Goal: Book appointment/travel/reservation

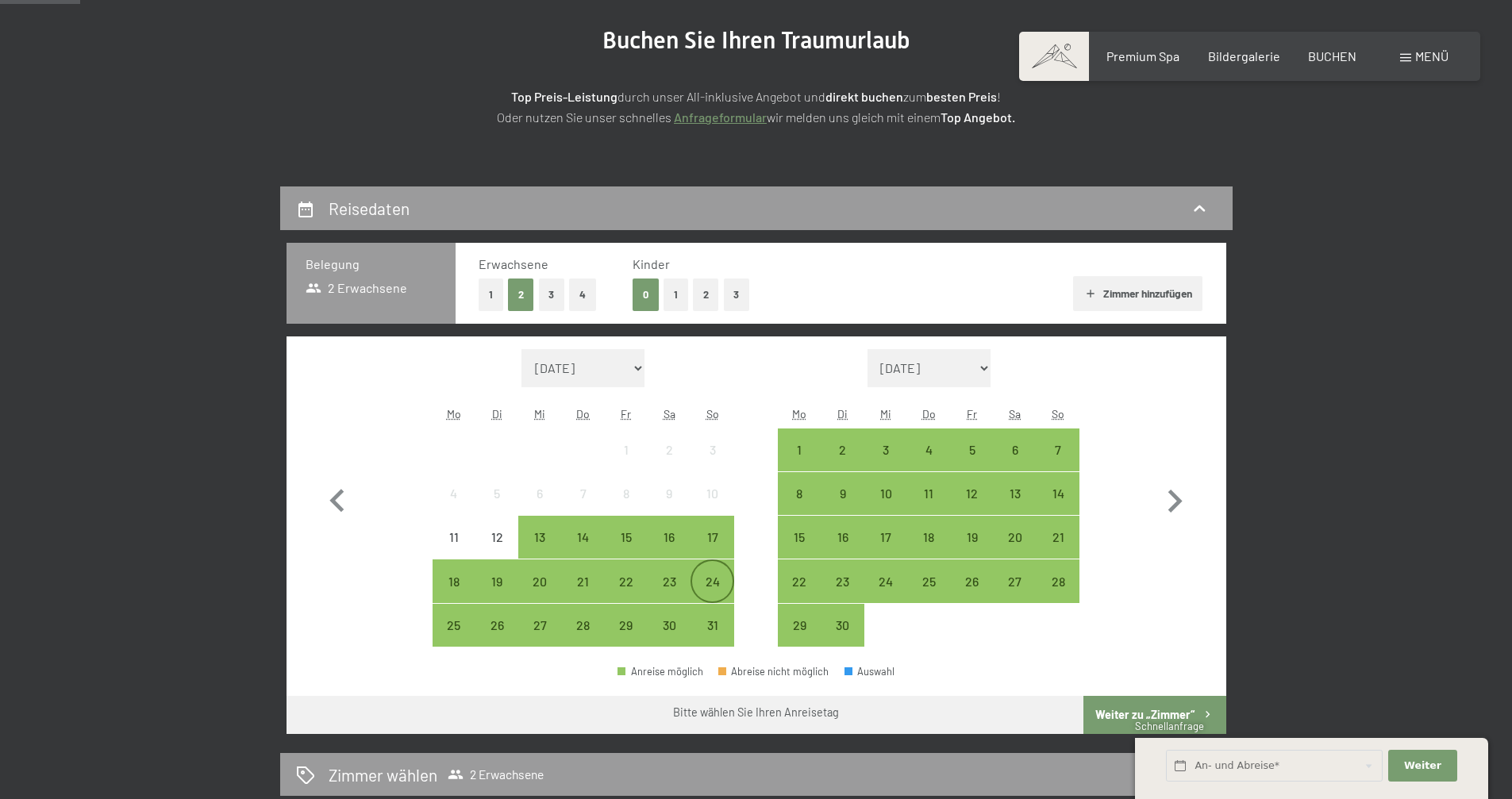
scroll to position [286, 0]
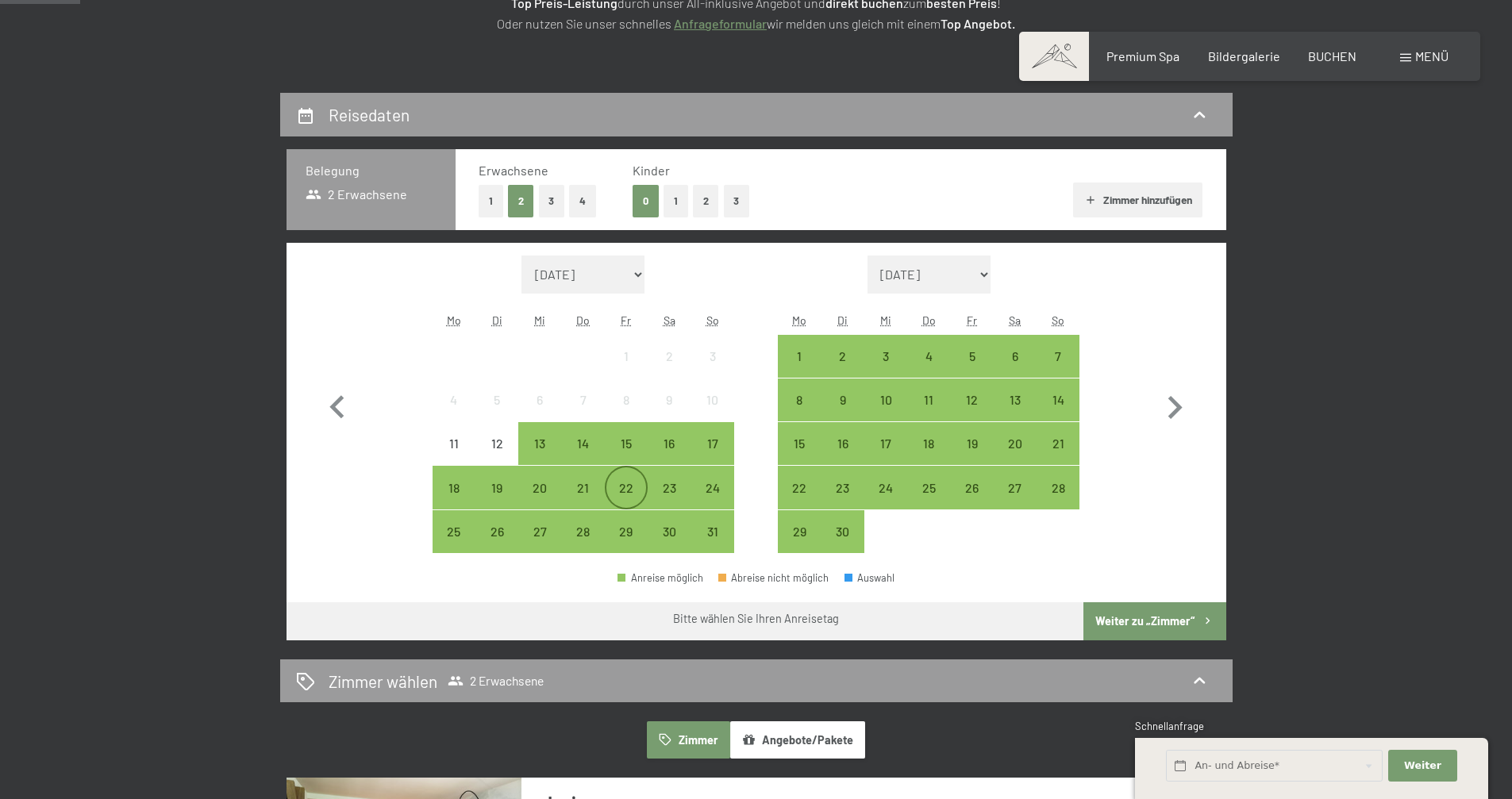
click at [629, 493] on div "22" at bounding box center [626, 502] width 40 height 40
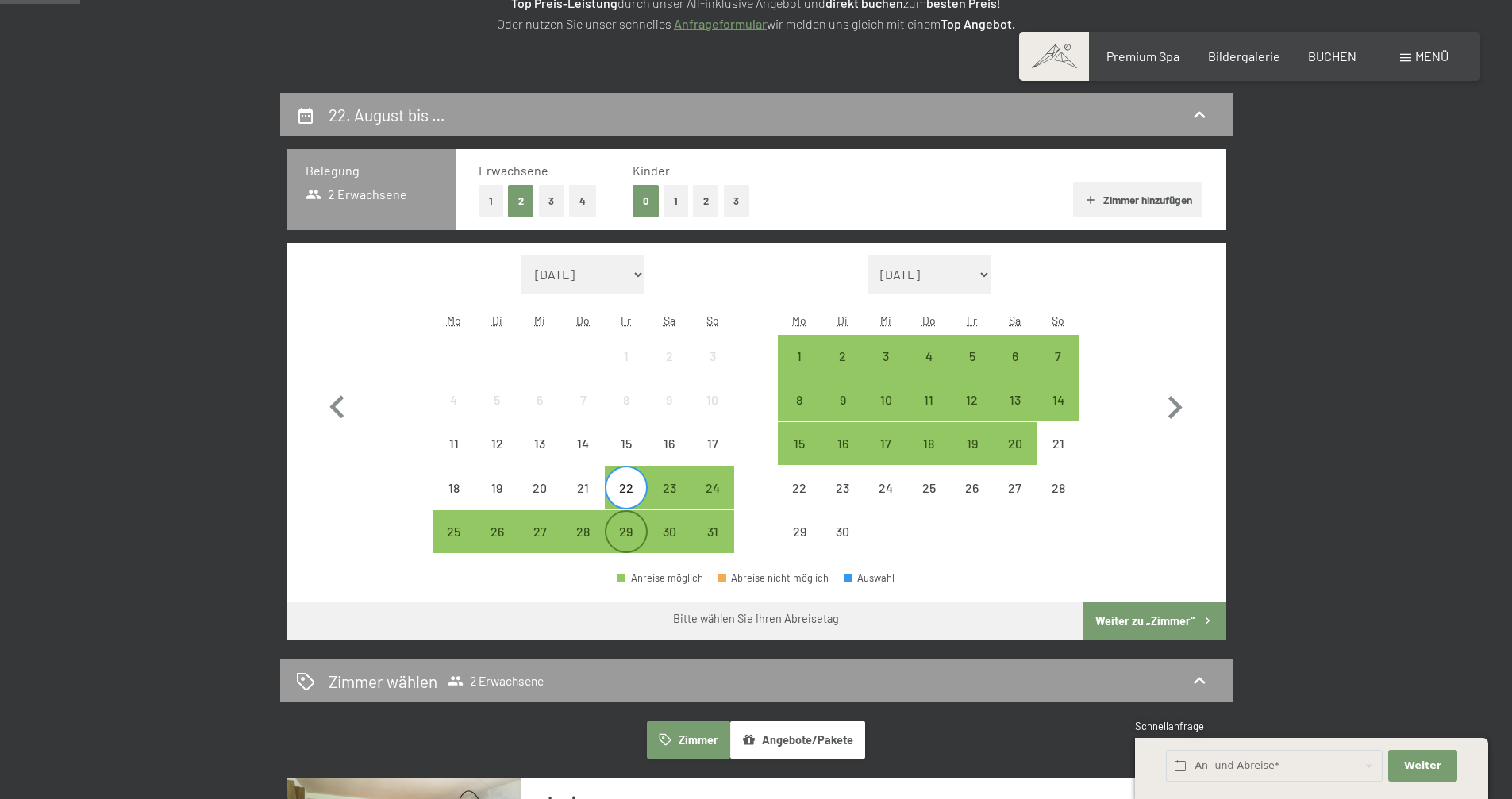
click at [621, 540] on div "29" at bounding box center [626, 546] width 40 height 40
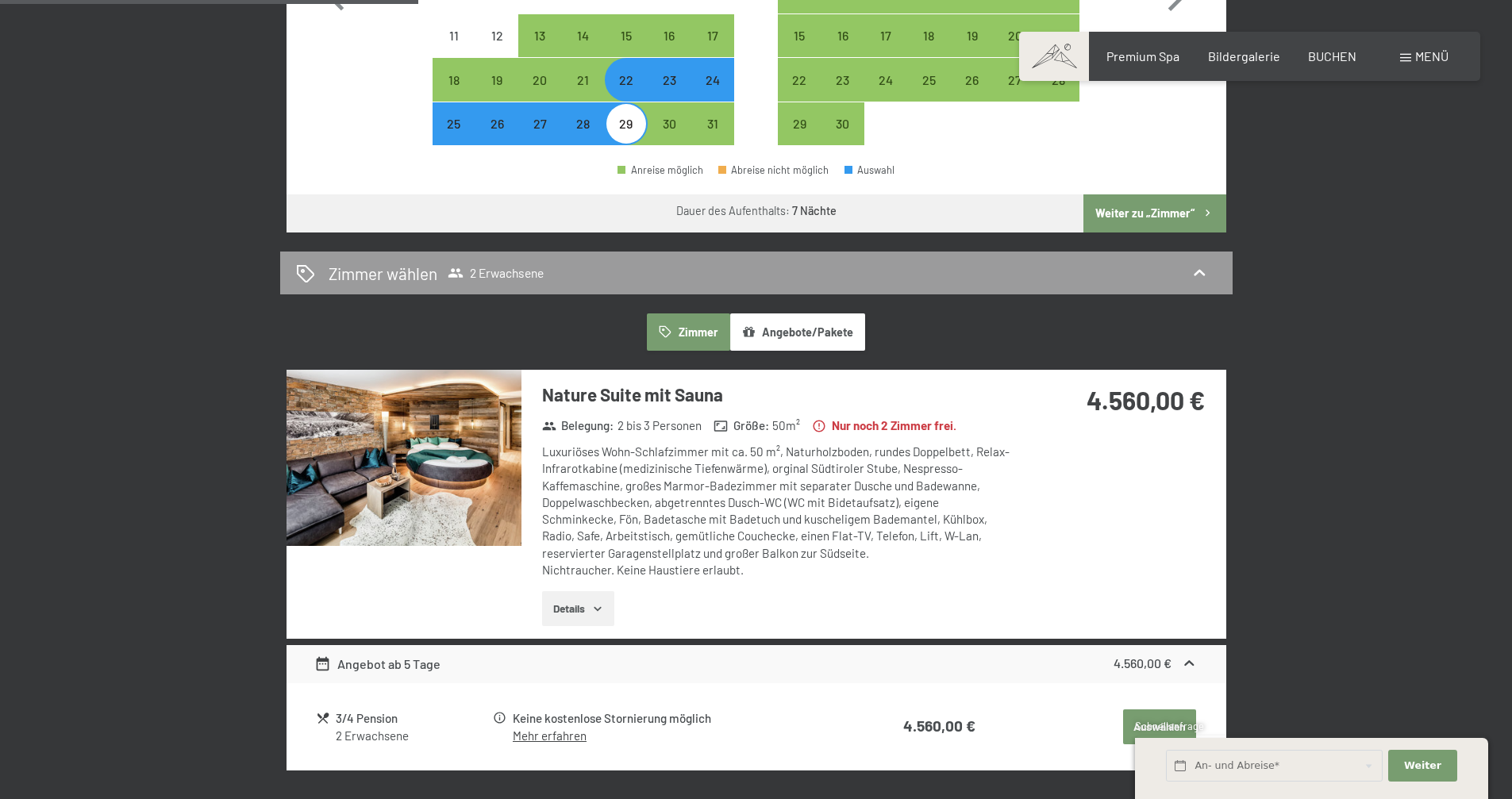
scroll to position [762, 0]
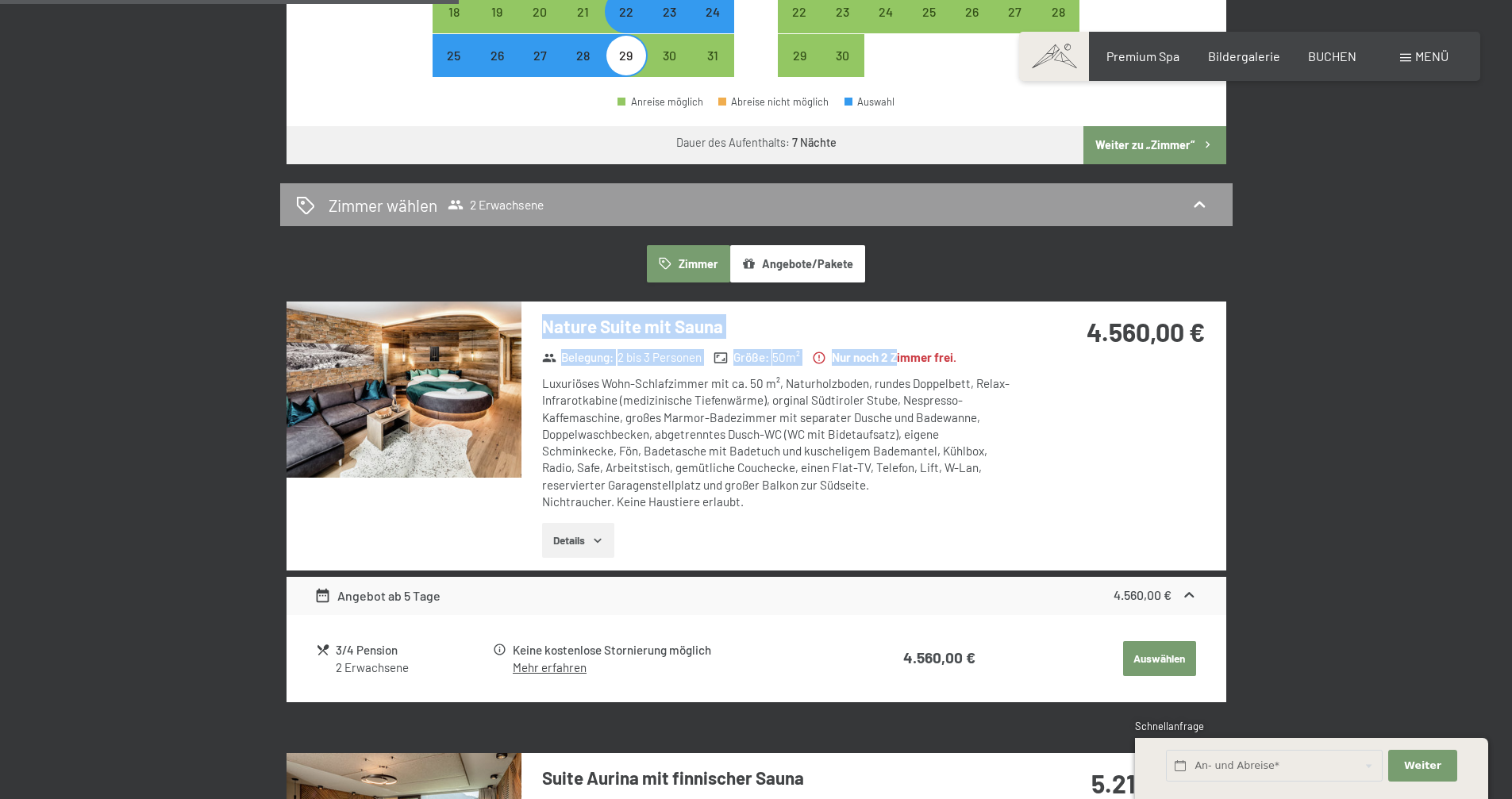
drag, startPoint x: 1063, startPoint y: 383, endPoint x: 1118, endPoint y: 468, distance: 101.2
click at [1118, 468] on div "Nature Suite mit Sauna Belegung : 2 bis 3 Personen Größe : 50 m² Nur noch 2 [PE…" at bounding box center [756, 436] width 940 height 269
click at [778, 456] on div "Luxuriöses Wohn-Schlafzimmer mit ca. 50 m², Naturholzboden, rundes Doppelbett, …" at bounding box center [778, 443] width 473 height 135
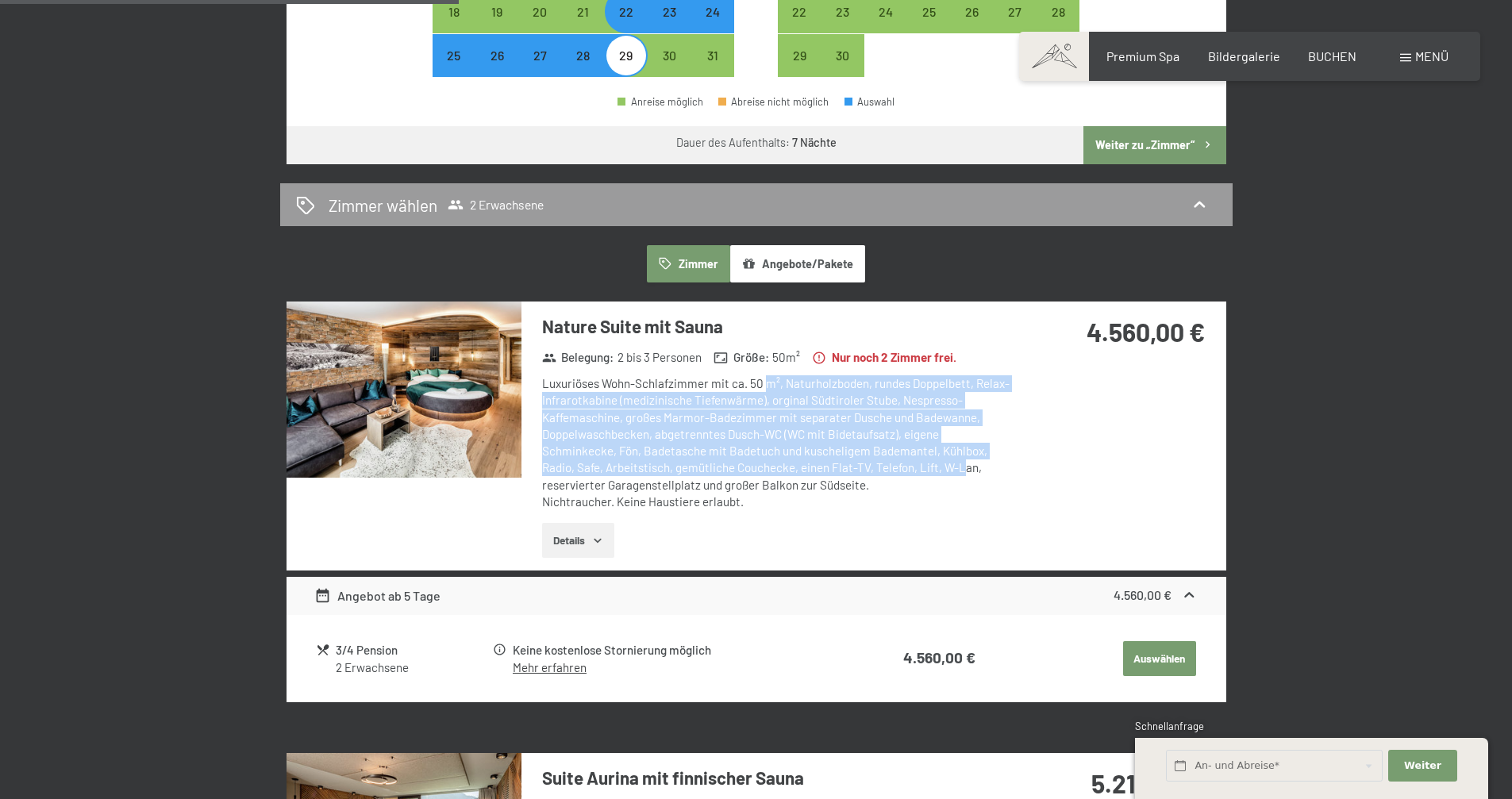
drag, startPoint x: 862, startPoint y: 420, endPoint x: 901, endPoint y: 473, distance: 65.8
click at [901, 473] on div "Luxuriöses Wohn-Schlafzimmer mit ca. 50 m², Naturholzboden, rundes Doppelbett, …" at bounding box center [778, 443] width 473 height 135
click at [901, 473] on div "Luxuriöses Wohn-Schlafzimmer mit ca. 50 m², Naturholzboden, rundes Doppelbett, …" at bounding box center [778, 443] width 473 height 135
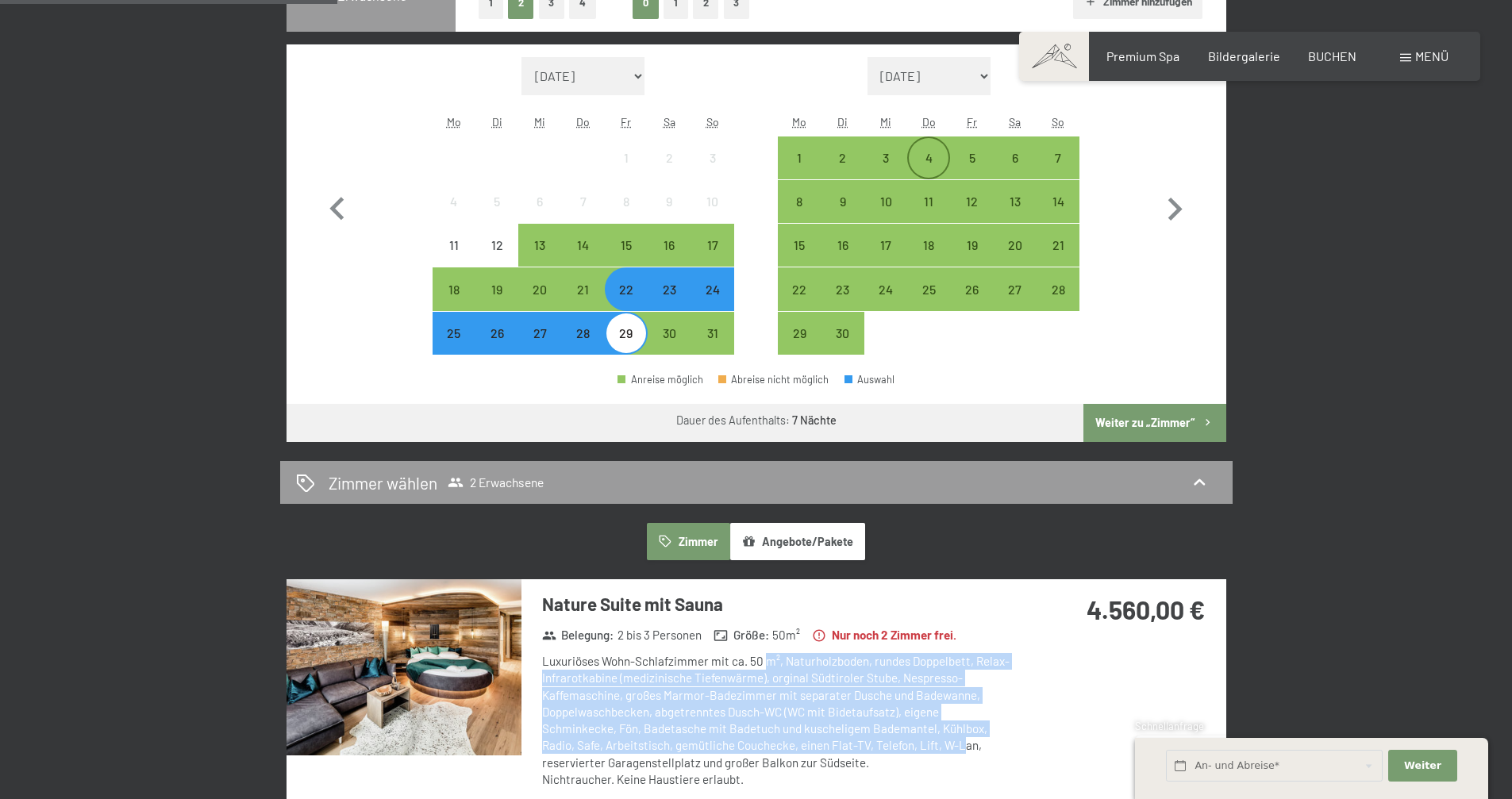
scroll to position [381, 0]
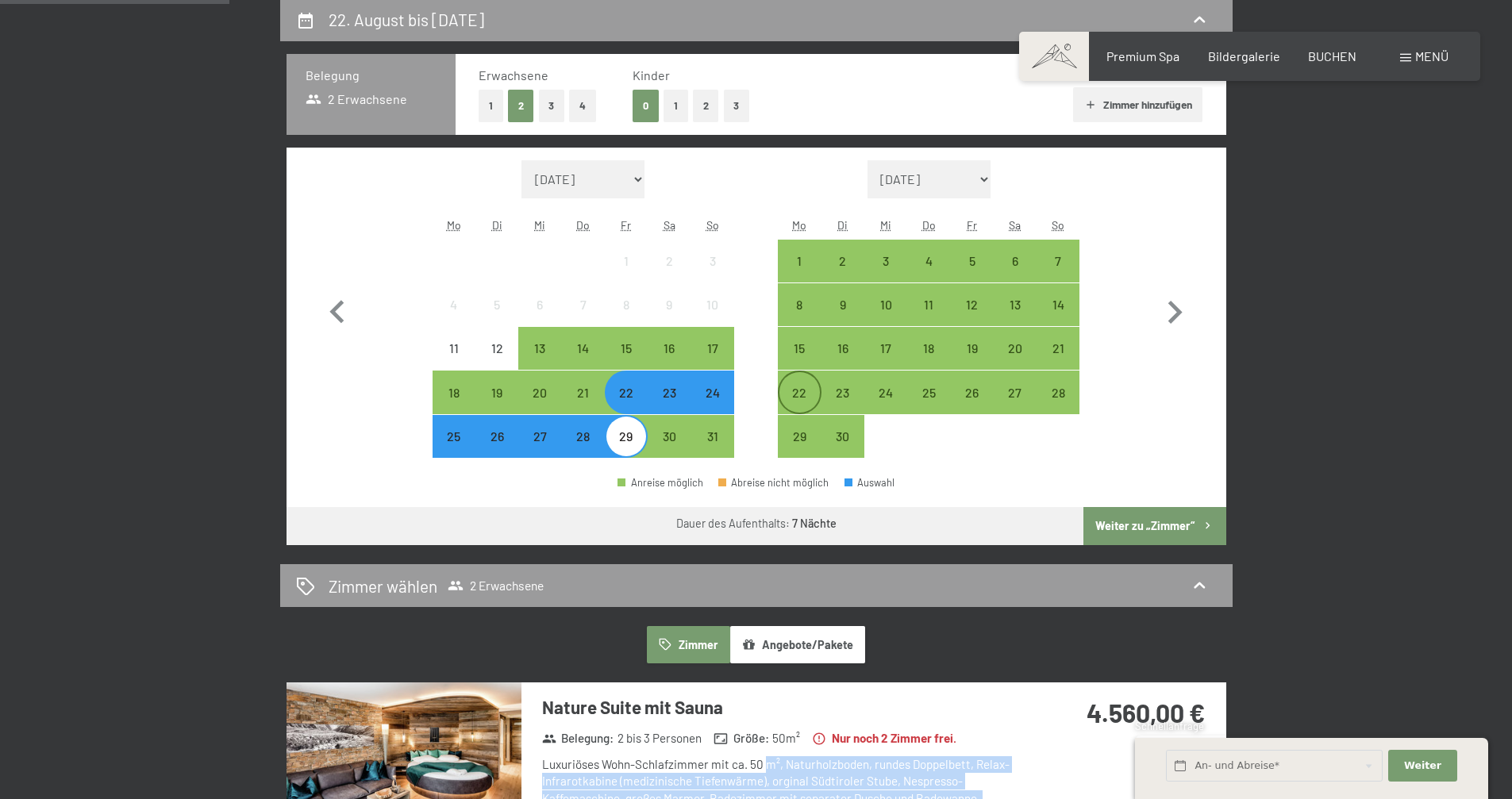
drag, startPoint x: 795, startPoint y: 400, endPoint x: 955, endPoint y: 393, distance: 160.2
click at [798, 400] on div "22" at bounding box center [799, 406] width 40 height 40
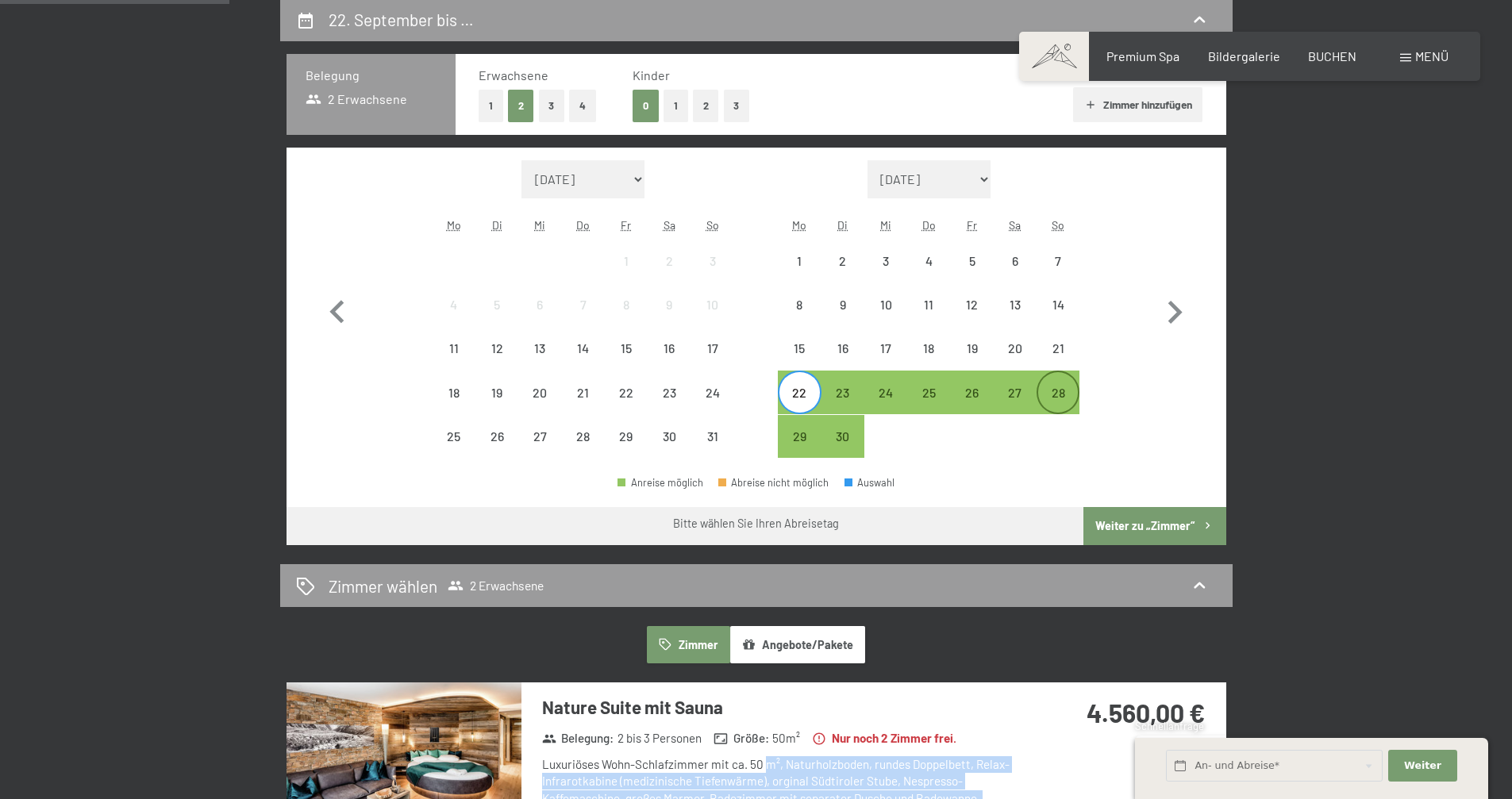
click at [1059, 396] on div "28" at bounding box center [1058, 406] width 40 height 40
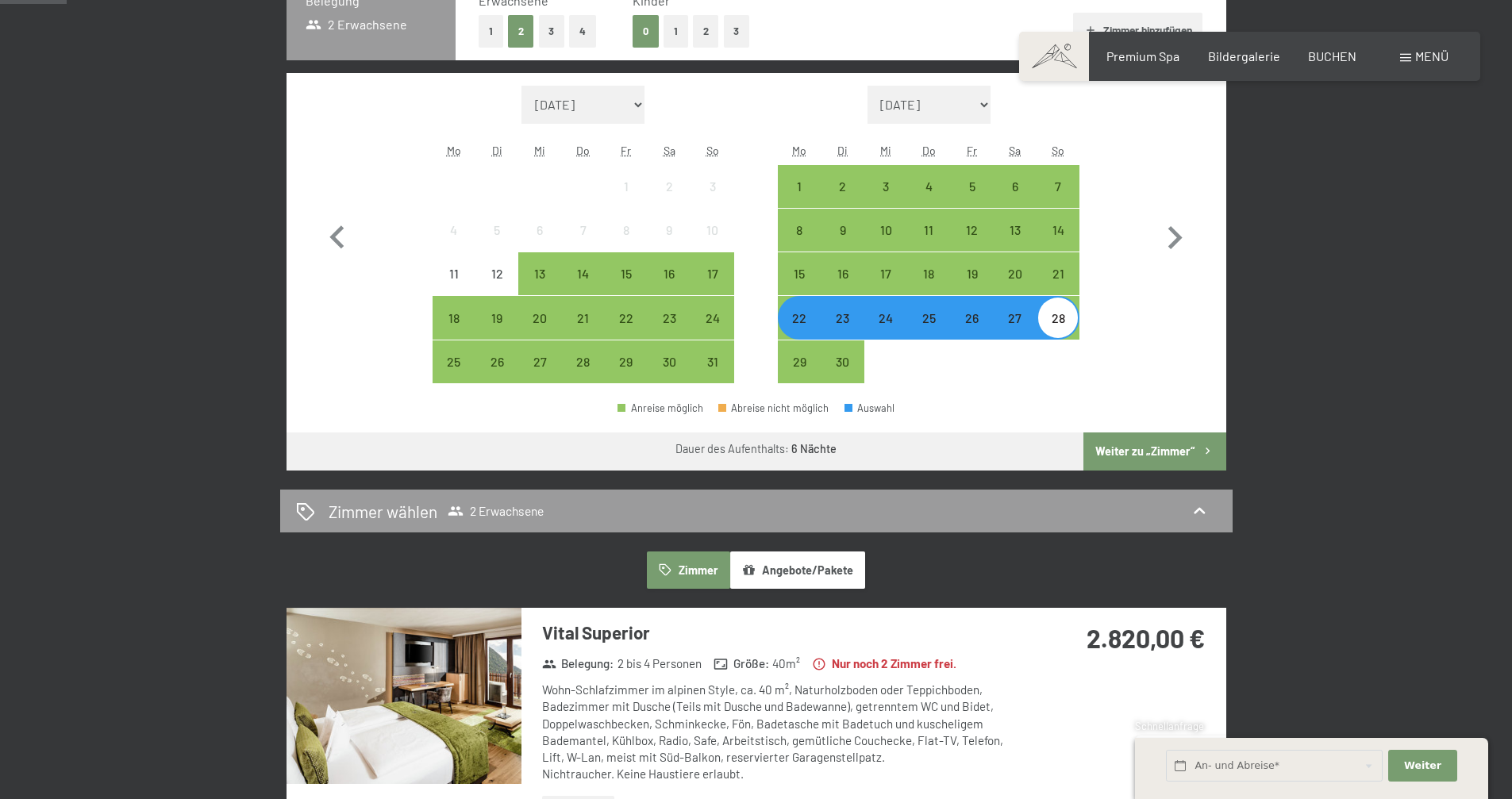
scroll to position [190, 0]
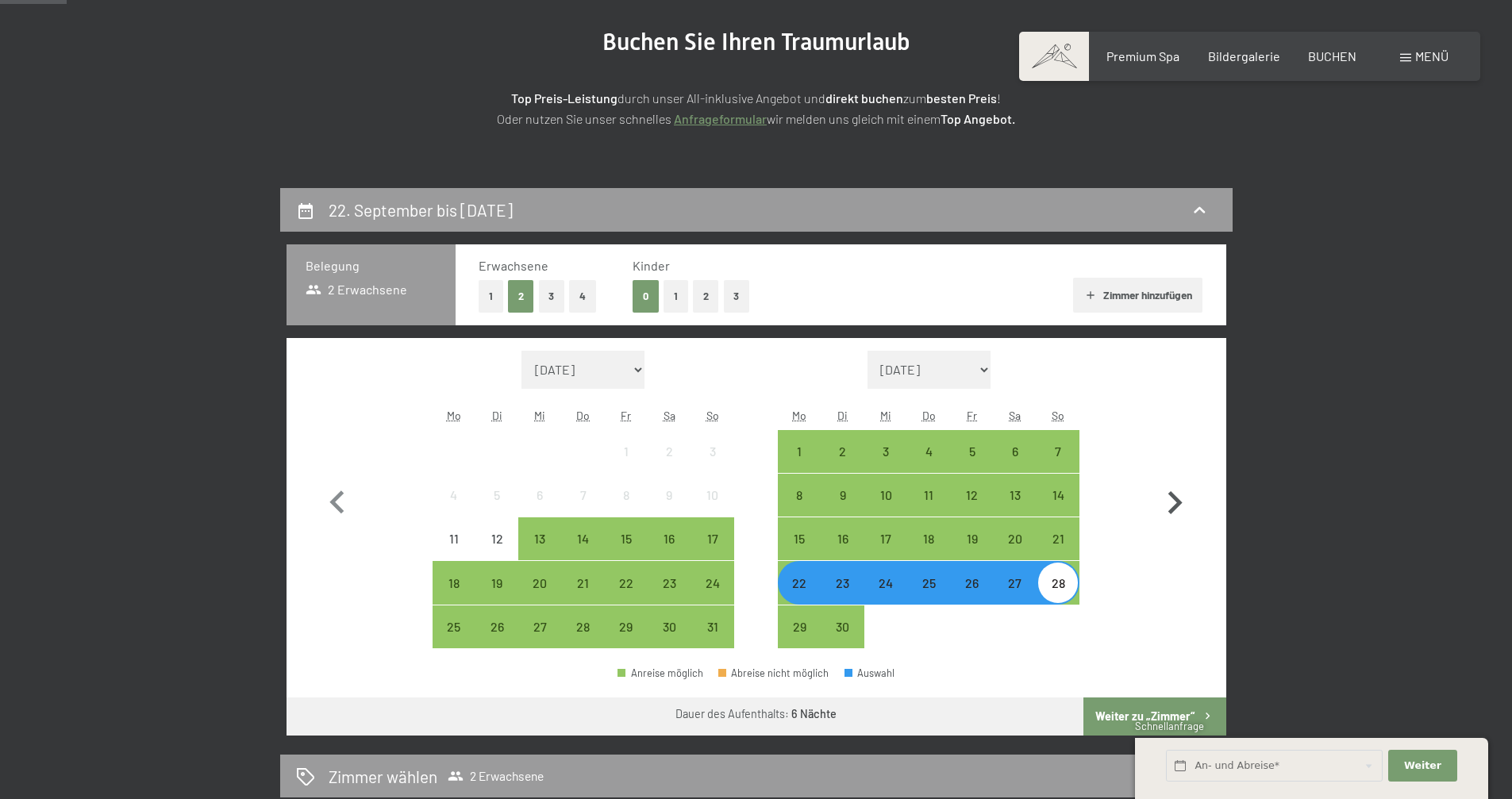
click at [1181, 492] on icon "button" at bounding box center [1175, 502] width 46 height 46
select select "[DATE]"
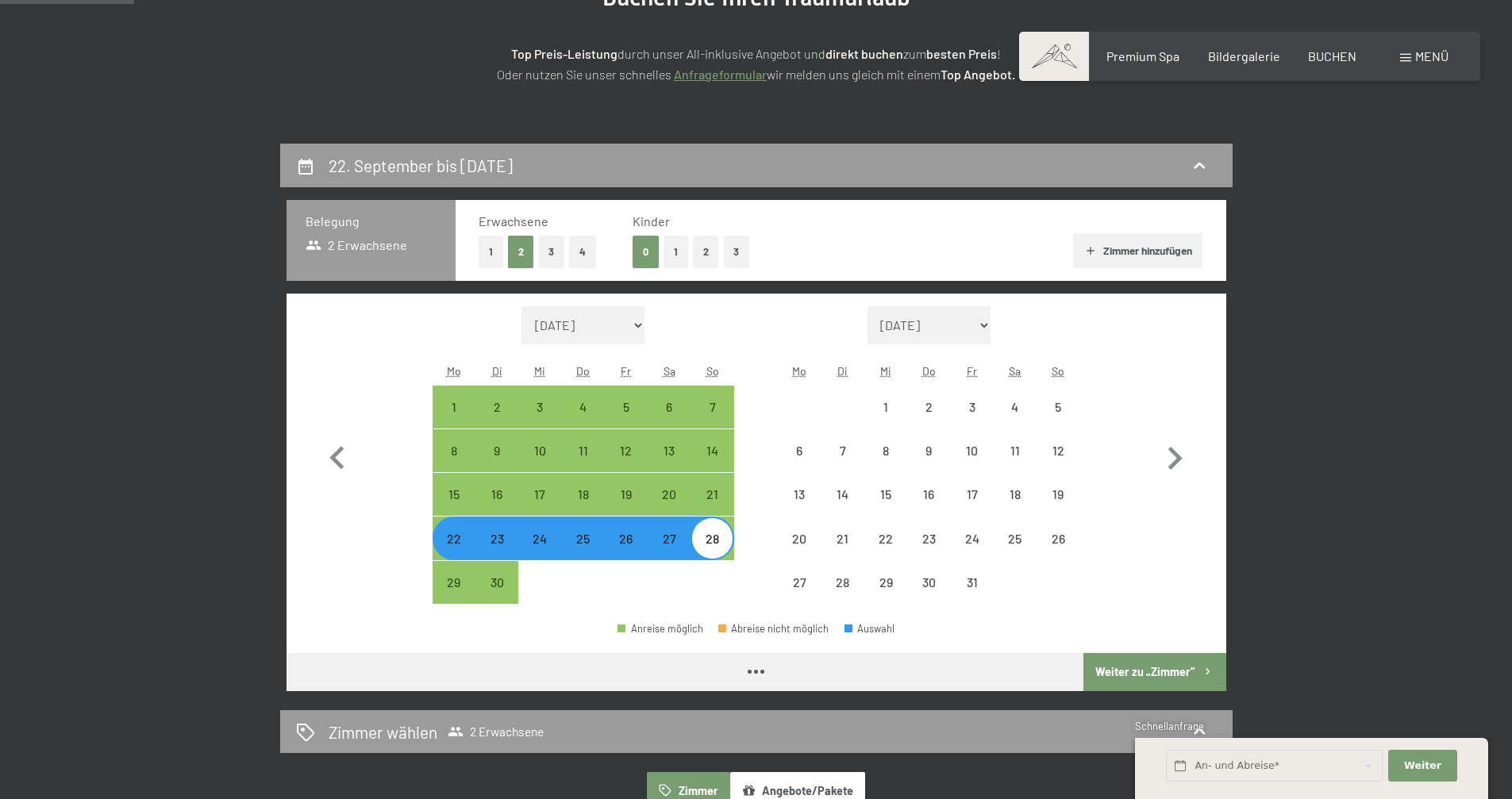
scroll to position [381, 0]
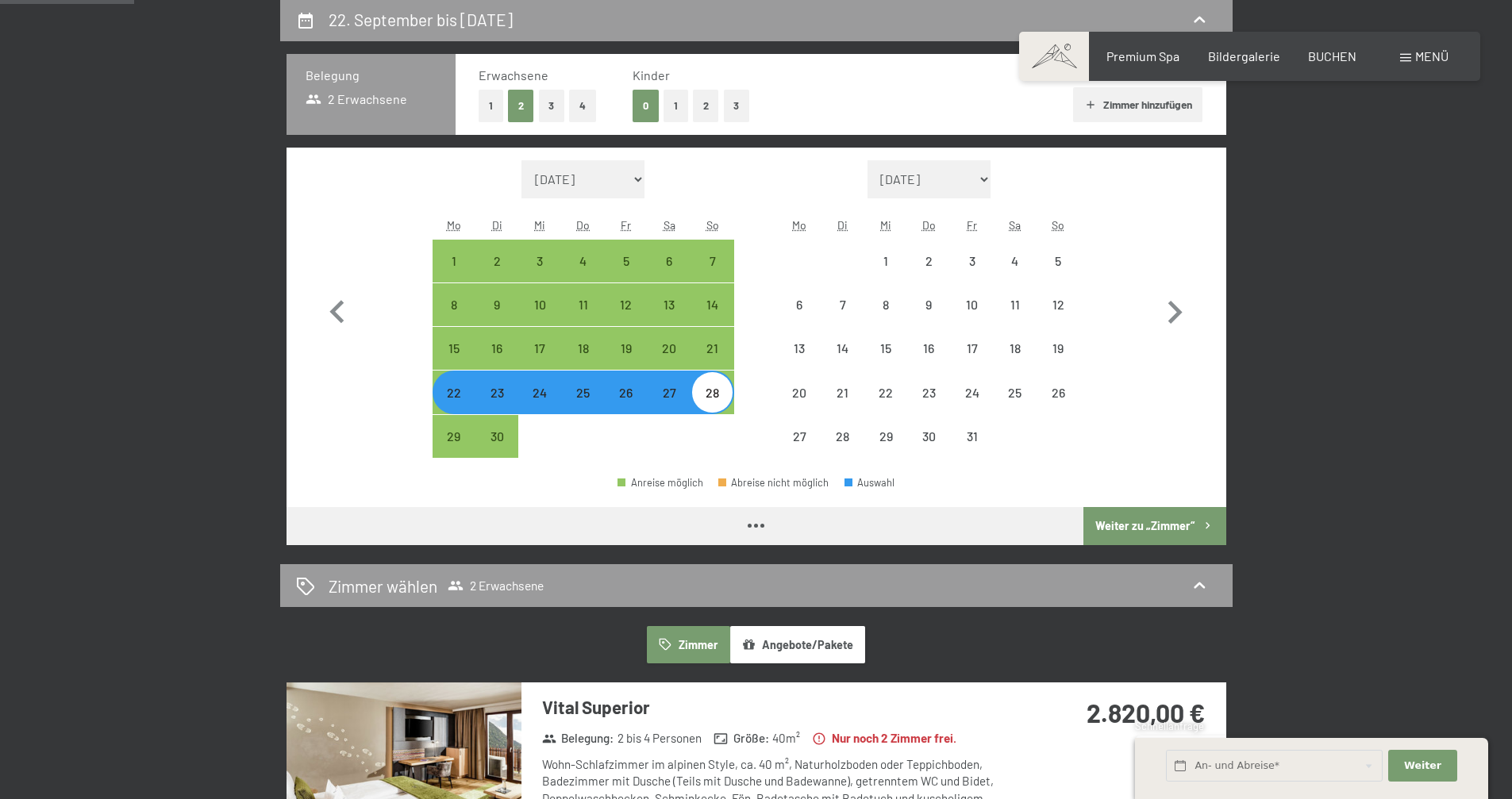
select select "[DATE]"
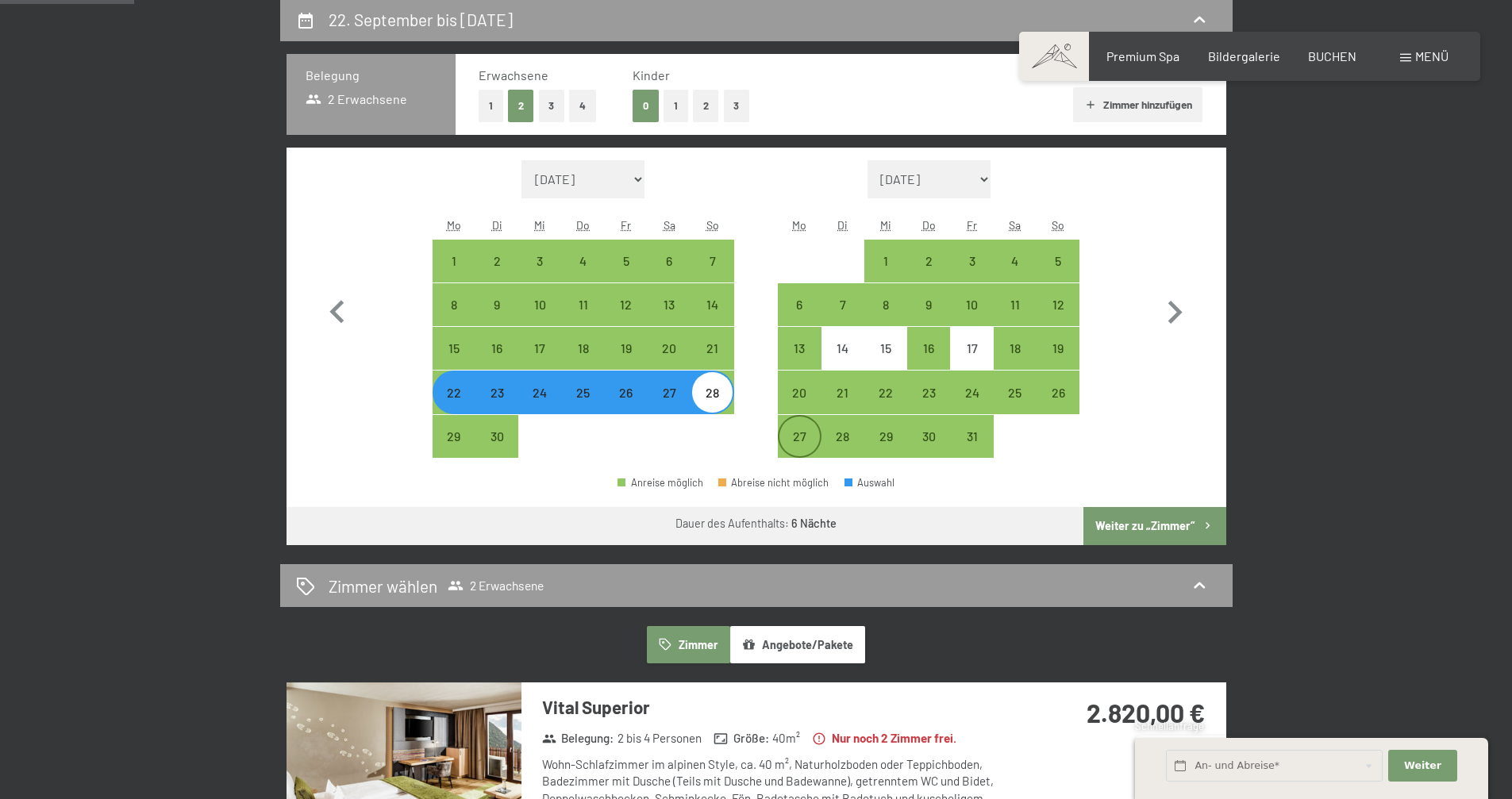
drag, startPoint x: 794, startPoint y: 446, endPoint x: 907, endPoint y: 441, distance: 113.1
click at [795, 446] on div "27" at bounding box center [799, 450] width 40 height 40
select select "[DATE]"
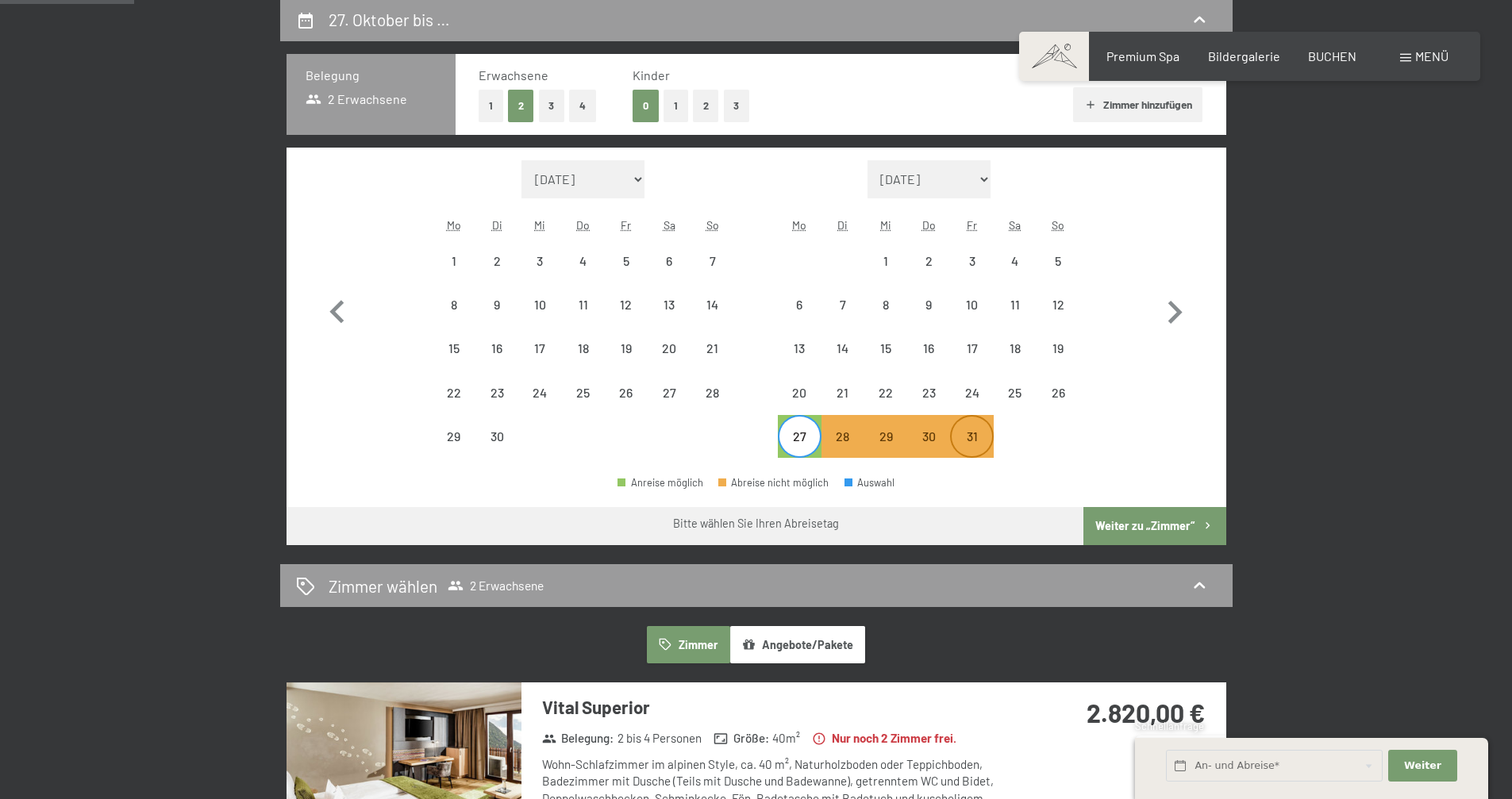
click at [977, 439] on div "31" at bounding box center [972, 450] width 40 height 40
select select "[DATE]"
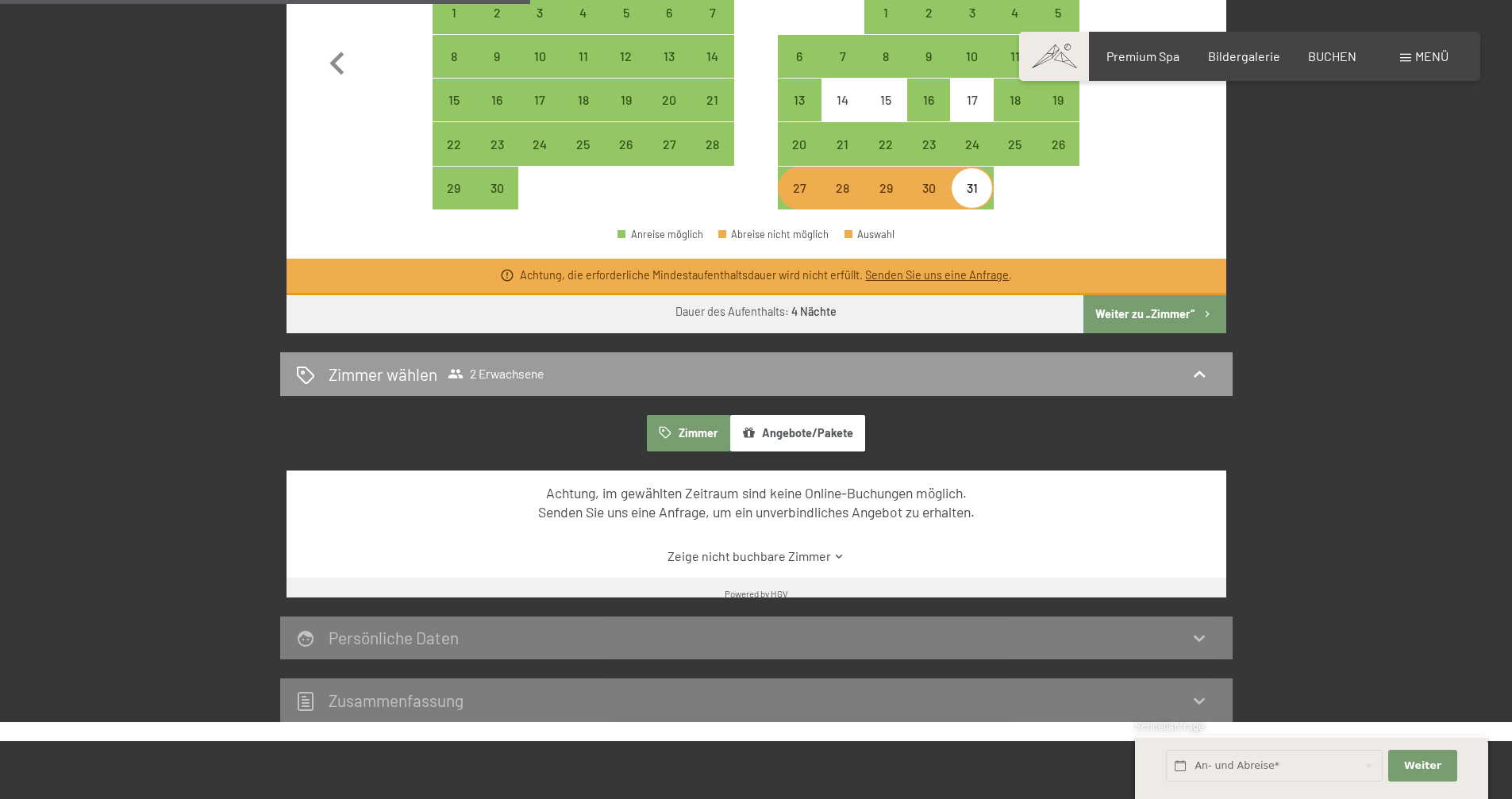
scroll to position [667, 0]
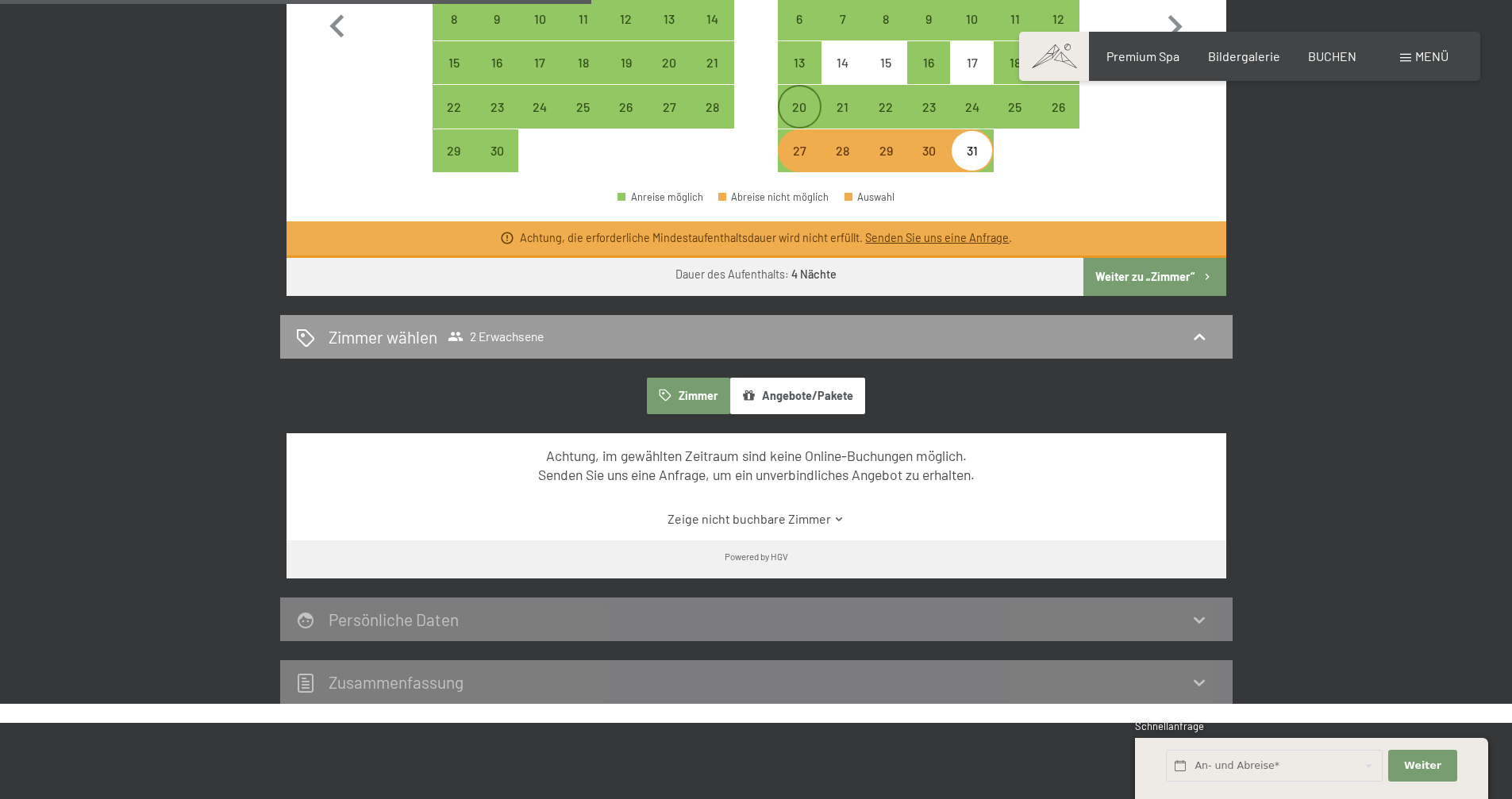
click at [806, 110] on div "20" at bounding box center [799, 120] width 40 height 40
select select "[DATE]"
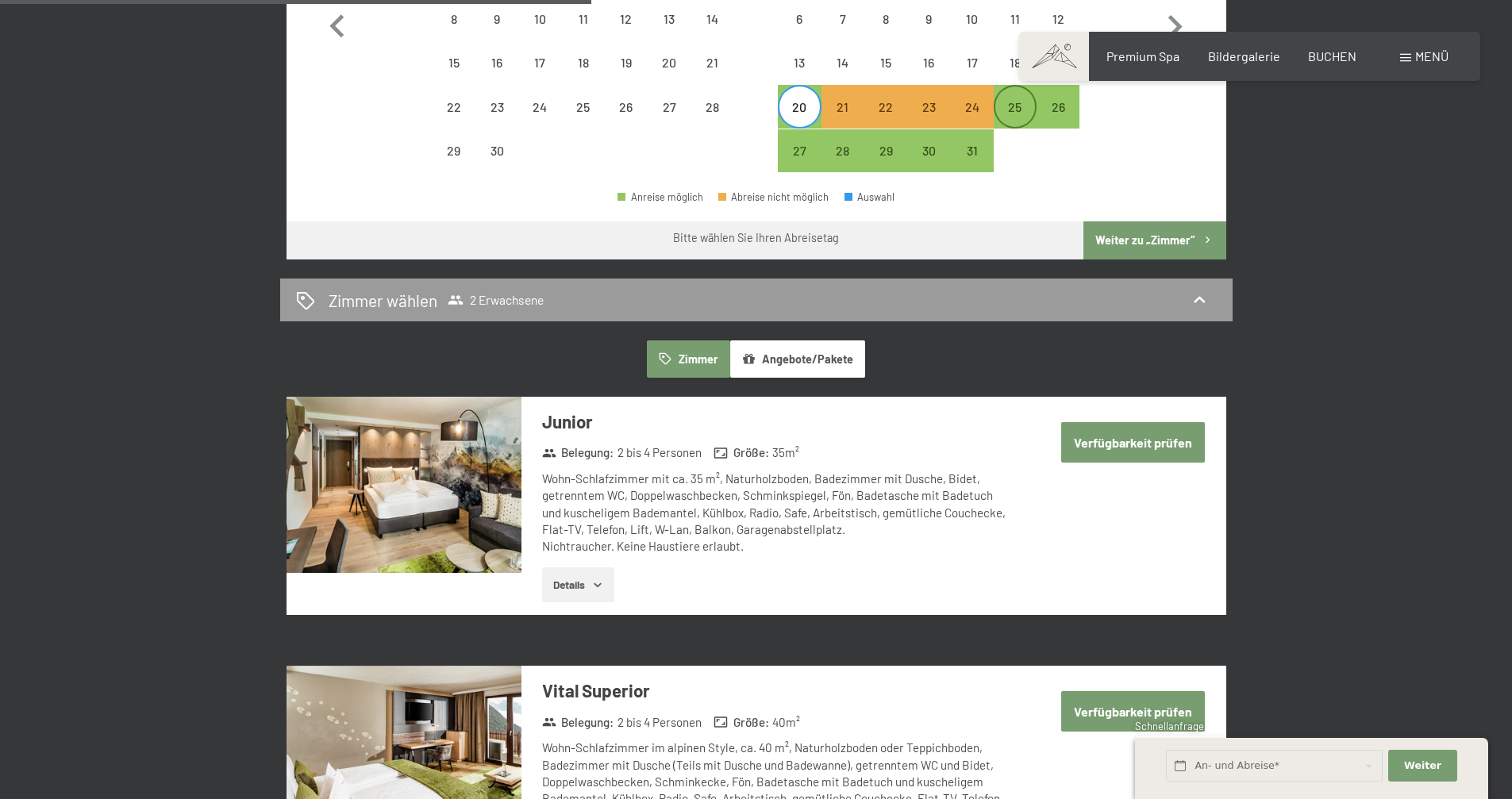
click at [1031, 102] on div "25" at bounding box center [1015, 120] width 40 height 40
select select "[DATE]"
